Goal: Navigation & Orientation: Find specific page/section

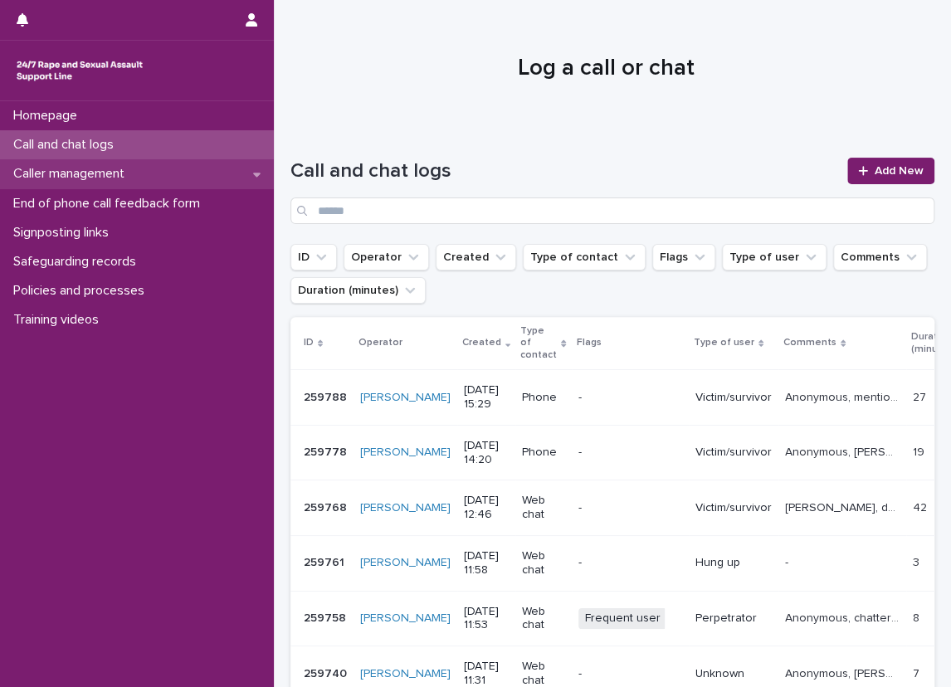
click at [105, 166] on p "Caller management" at bounding box center [72, 174] width 131 height 16
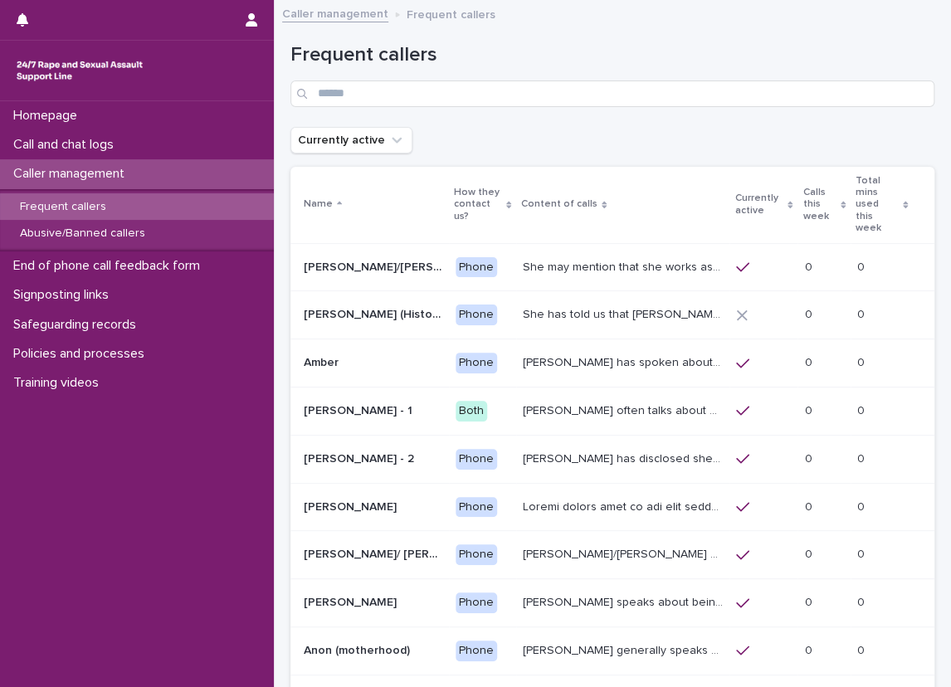
click at [803, 183] on p "Calls this week" at bounding box center [819, 204] width 33 height 42
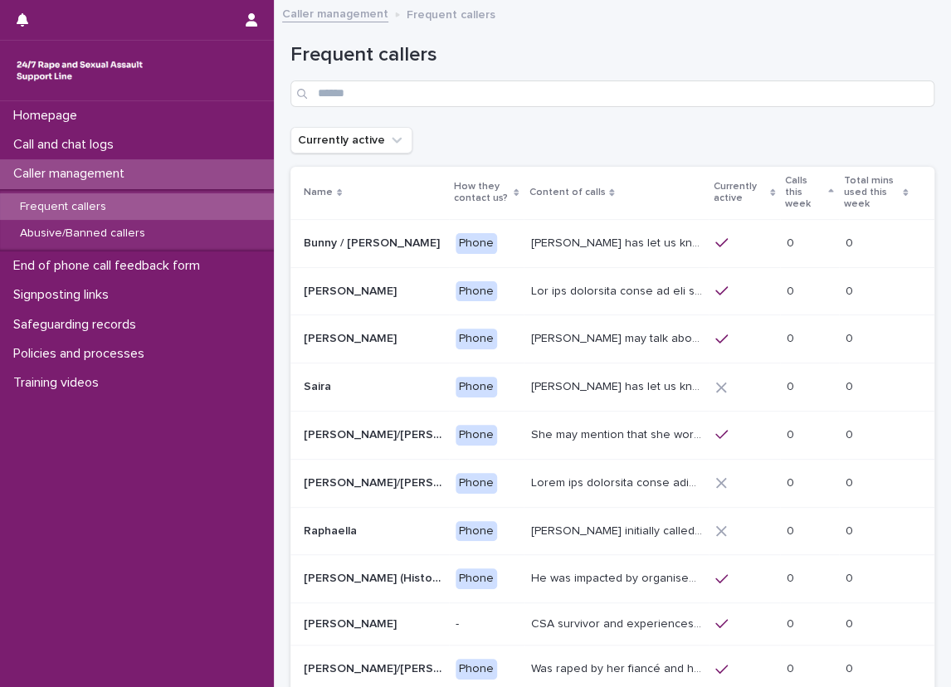
click at [767, 185] on div "Currently active" at bounding box center [745, 193] width 62 height 31
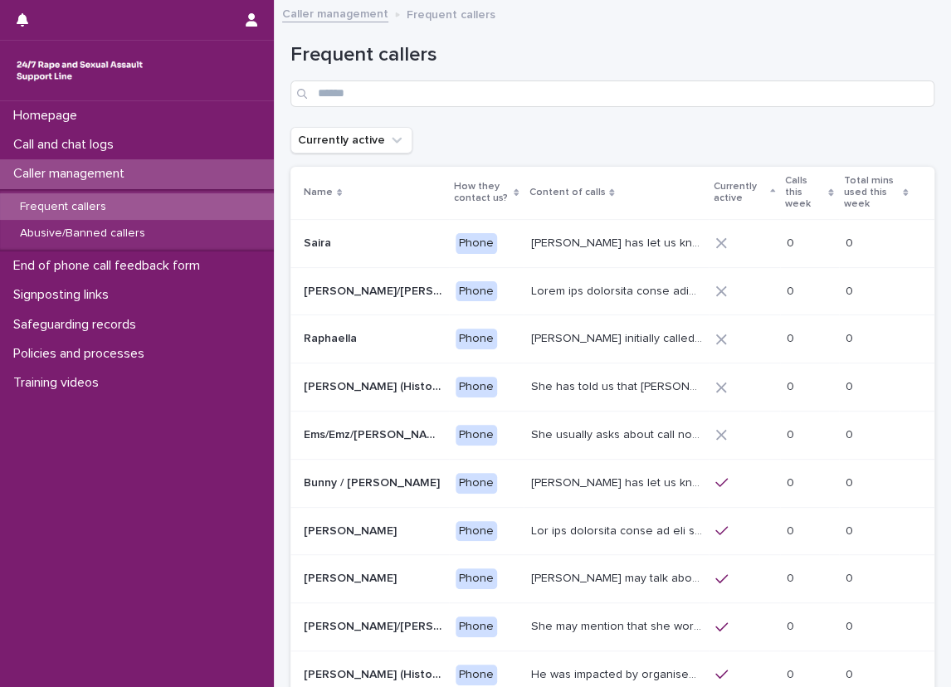
click at [791, 176] on p "Calls this week" at bounding box center [804, 193] width 39 height 42
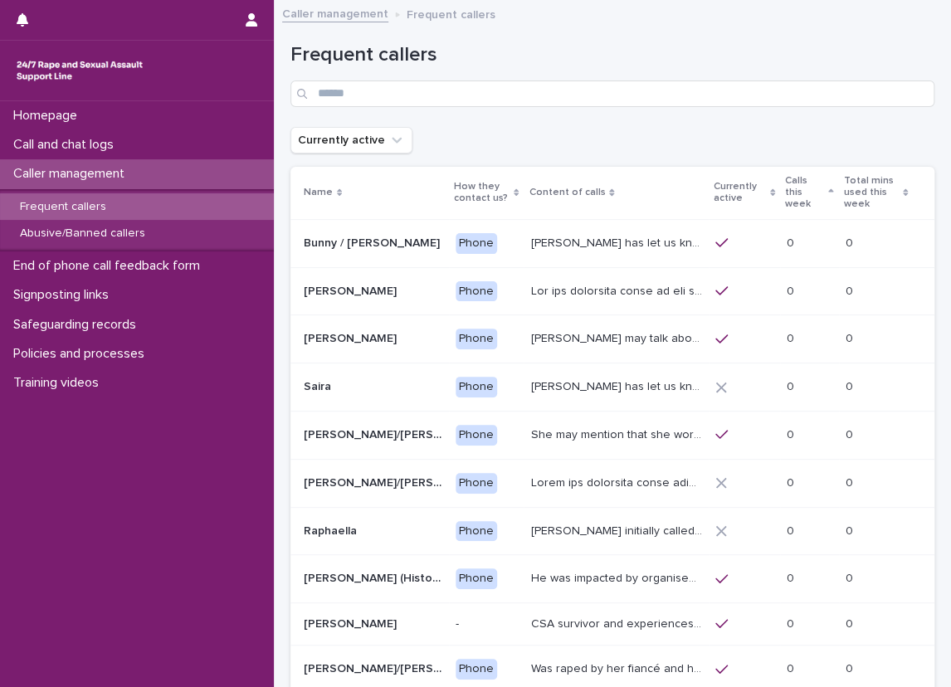
click at [810, 188] on p "Calls this week" at bounding box center [804, 193] width 39 height 42
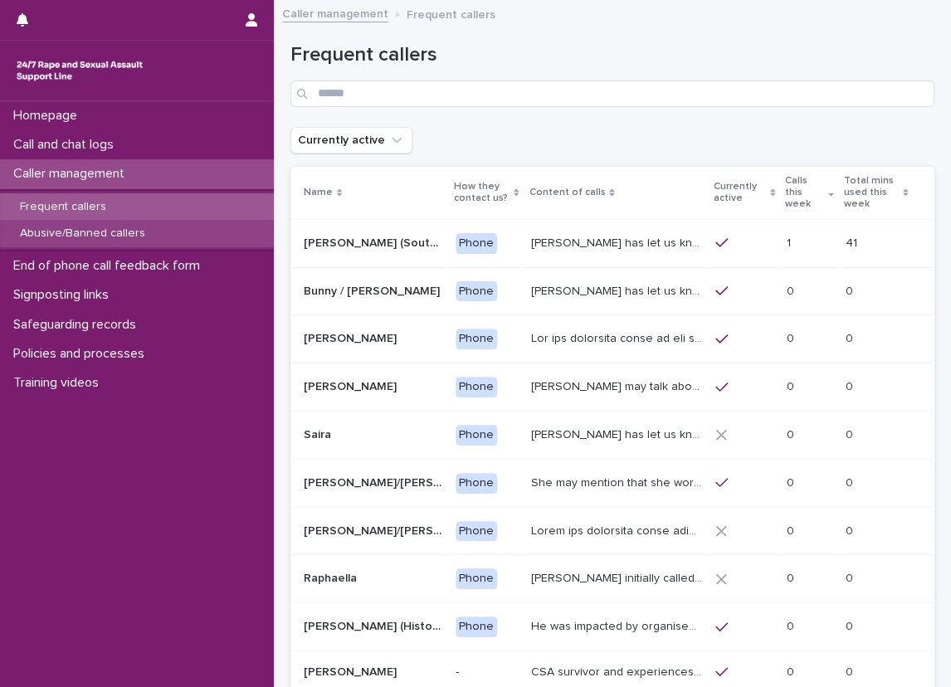
click at [172, 238] on div "Abusive/Banned callers" at bounding box center [137, 233] width 274 height 27
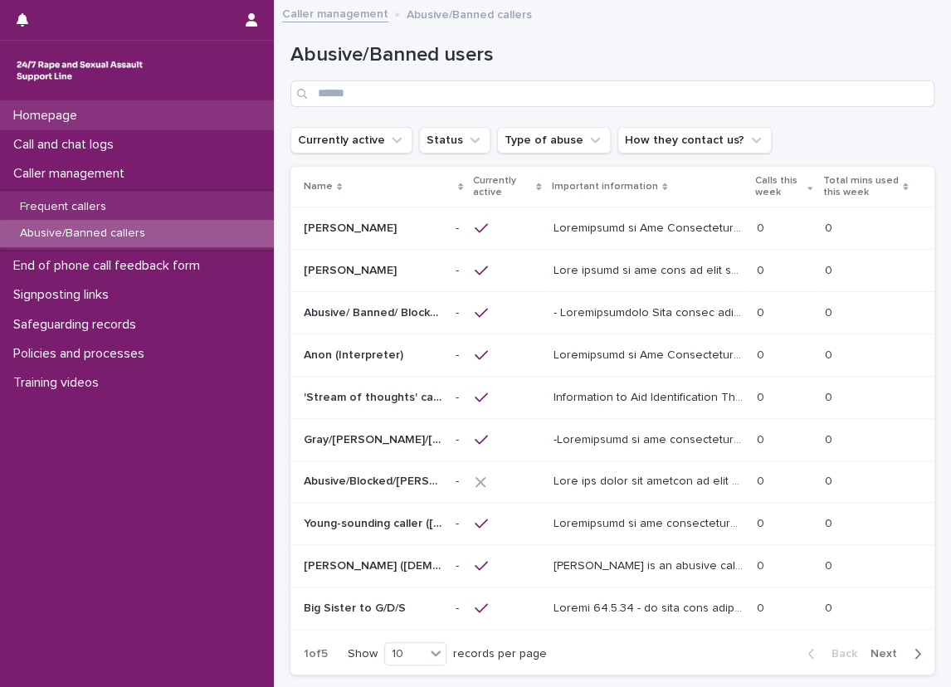
click at [172, 120] on div "Homepage" at bounding box center [137, 115] width 274 height 29
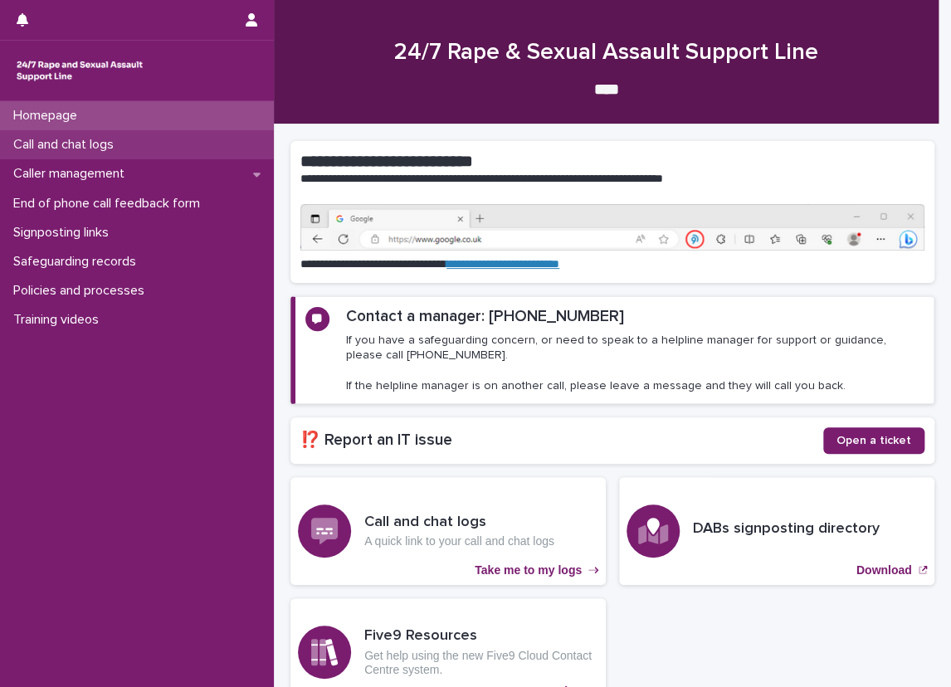
click at [164, 140] on div "Call and chat logs" at bounding box center [137, 144] width 274 height 29
